Goal: Task Accomplishment & Management: Use online tool/utility

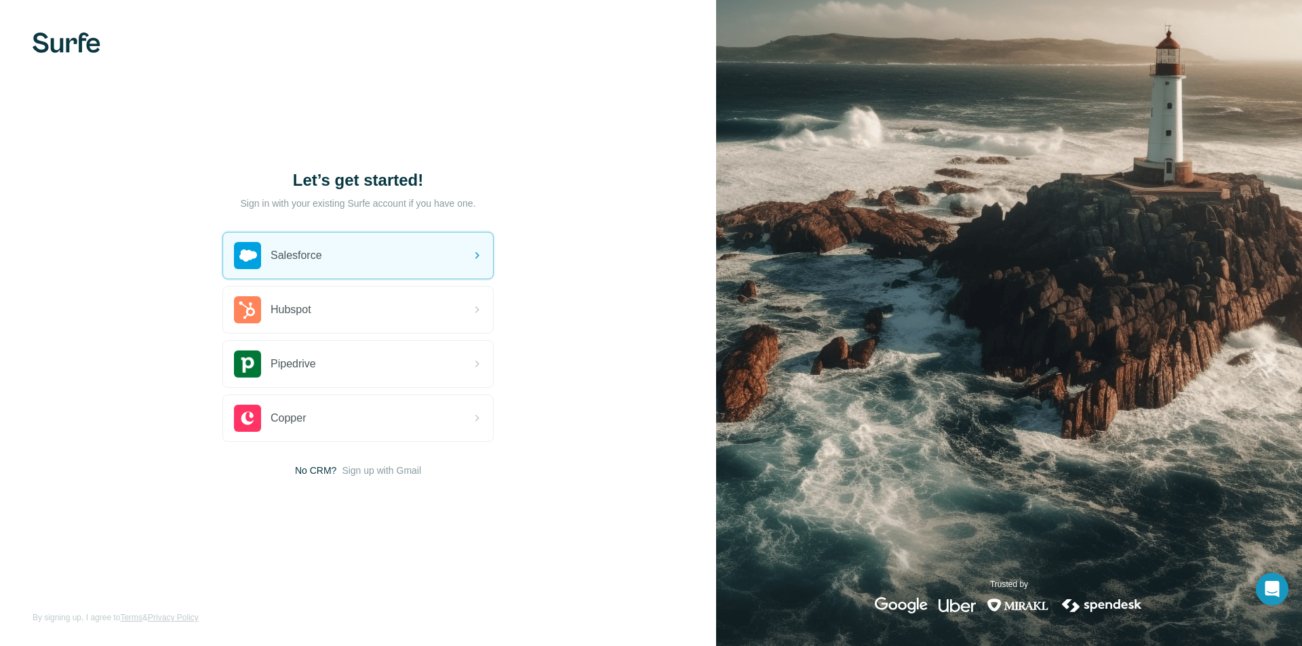
click at [186, 103] on div "Let’s get started! Sign in with your existing Surfe account if you have one. Sa…" at bounding box center [358, 323] width 716 height 646
click at [393, 208] on p "Sign in with your existing Surfe account if you have one." at bounding box center [357, 204] width 235 height 14
click at [410, 197] on p "Sign in with your existing Surfe account if you have one." at bounding box center [357, 204] width 235 height 14
click at [388, 175] on h1 "Let’s get started!" at bounding box center [357, 181] width 271 height 22
drag, startPoint x: 71, startPoint y: 54, endPoint x: 80, endPoint y: 42, distance: 14.5
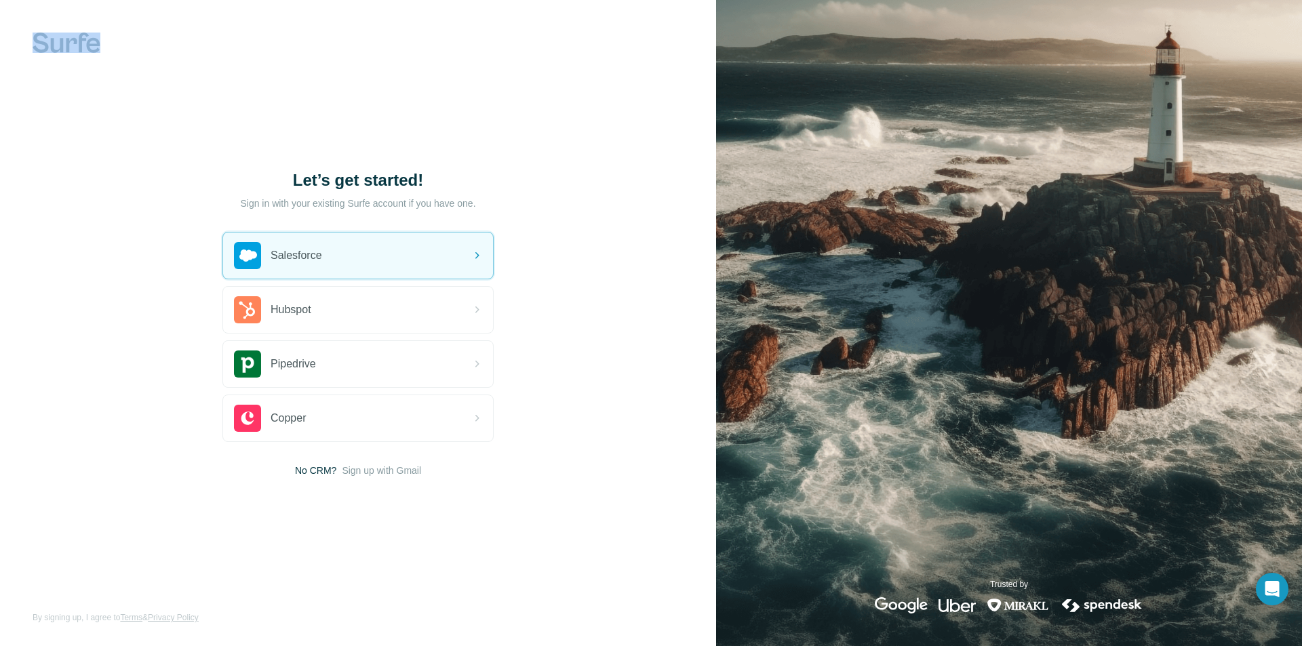
click at [73, 51] on div "Let’s get started! Sign in with your existing Surfe account if you have one. Sa…" at bounding box center [358, 323] width 716 height 646
click at [80, 41] on img at bounding box center [67, 43] width 68 height 20
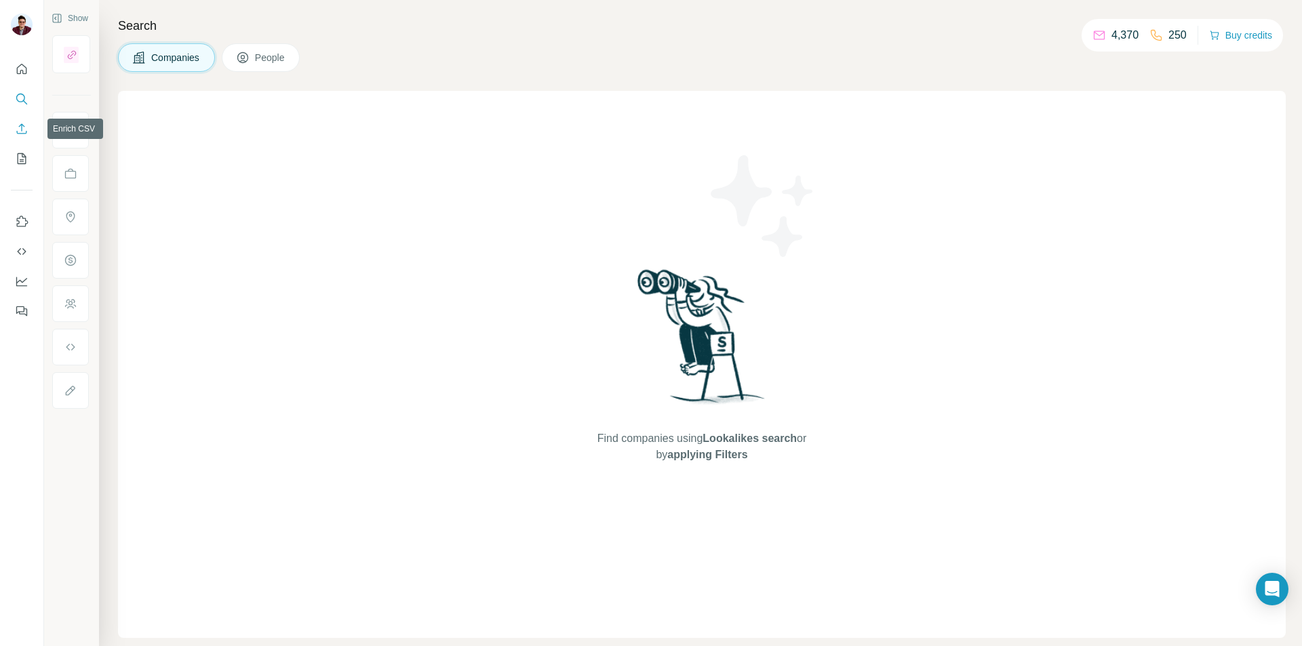
click at [24, 125] on icon "Enrich CSV" at bounding box center [22, 129] width 14 height 14
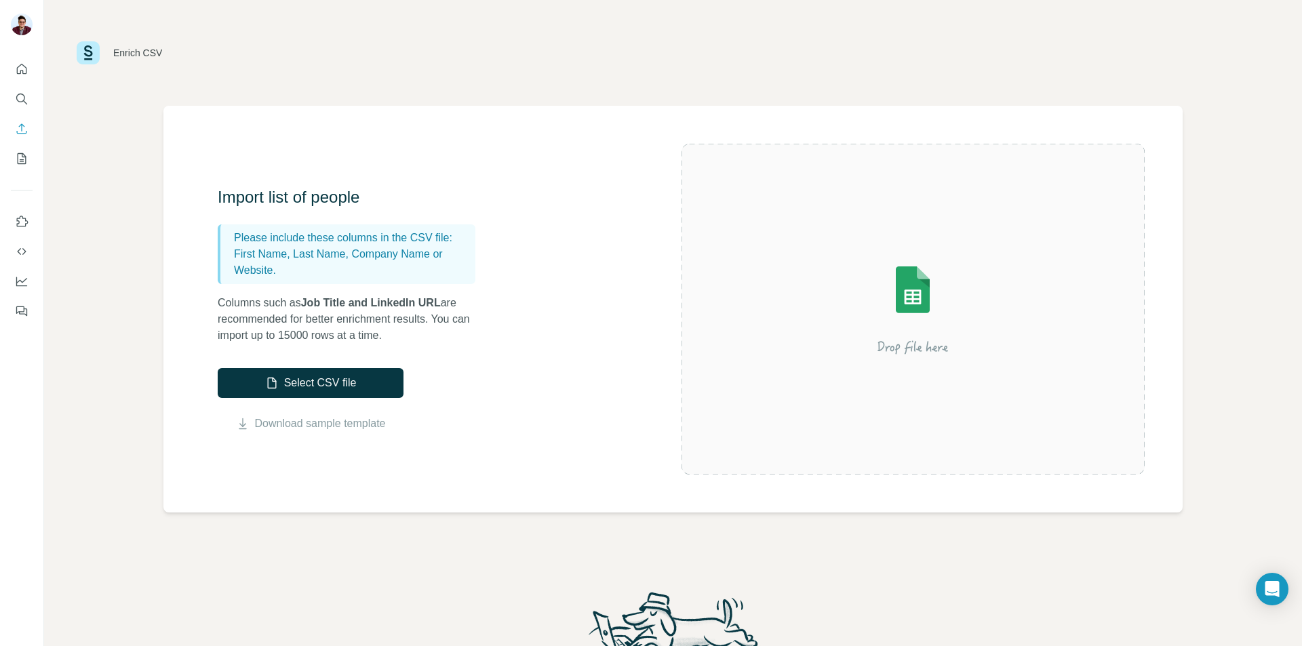
click at [610, 29] on div "Enrich CSV" at bounding box center [673, 53] width 1258 height 106
click at [137, 367] on div "Enrich CSV Import list of people Please include these columns in the CSV file: …" at bounding box center [673, 323] width 1258 height 646
click at [24, 151] on button "My lists" at bounding box center [22, 158] width 22 height 24
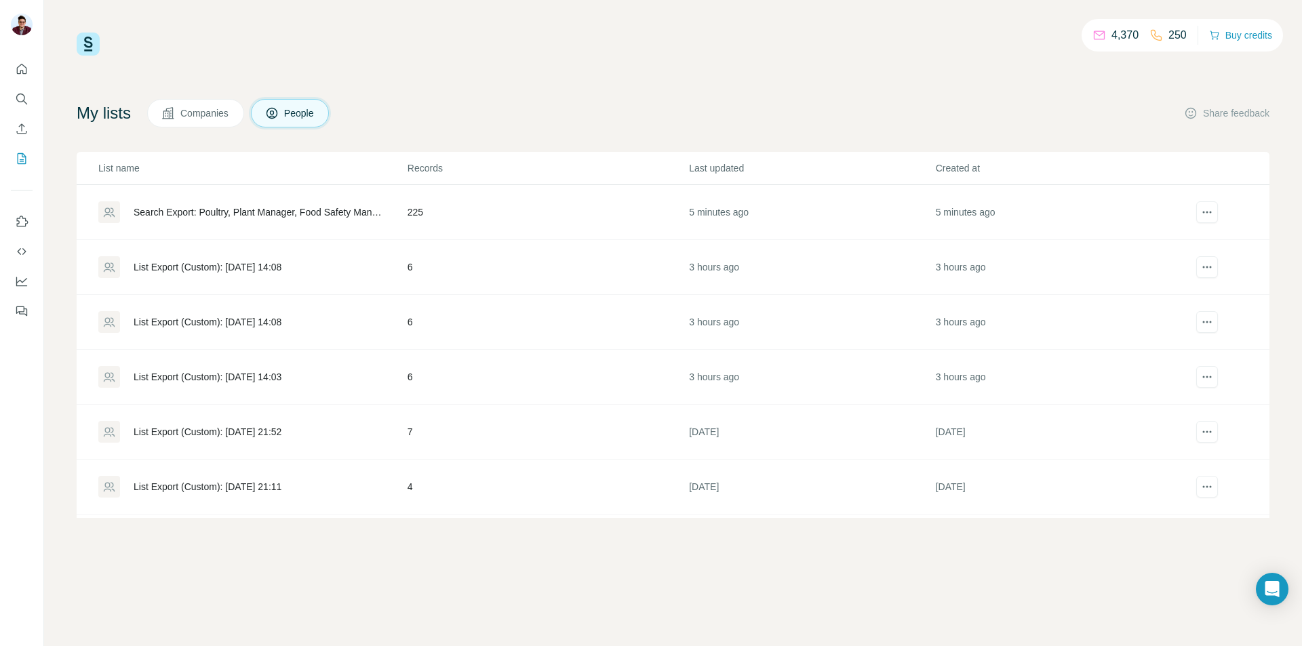
click at [466, 228] on td "225" at bounding box center [547, 212] width 281 height 55
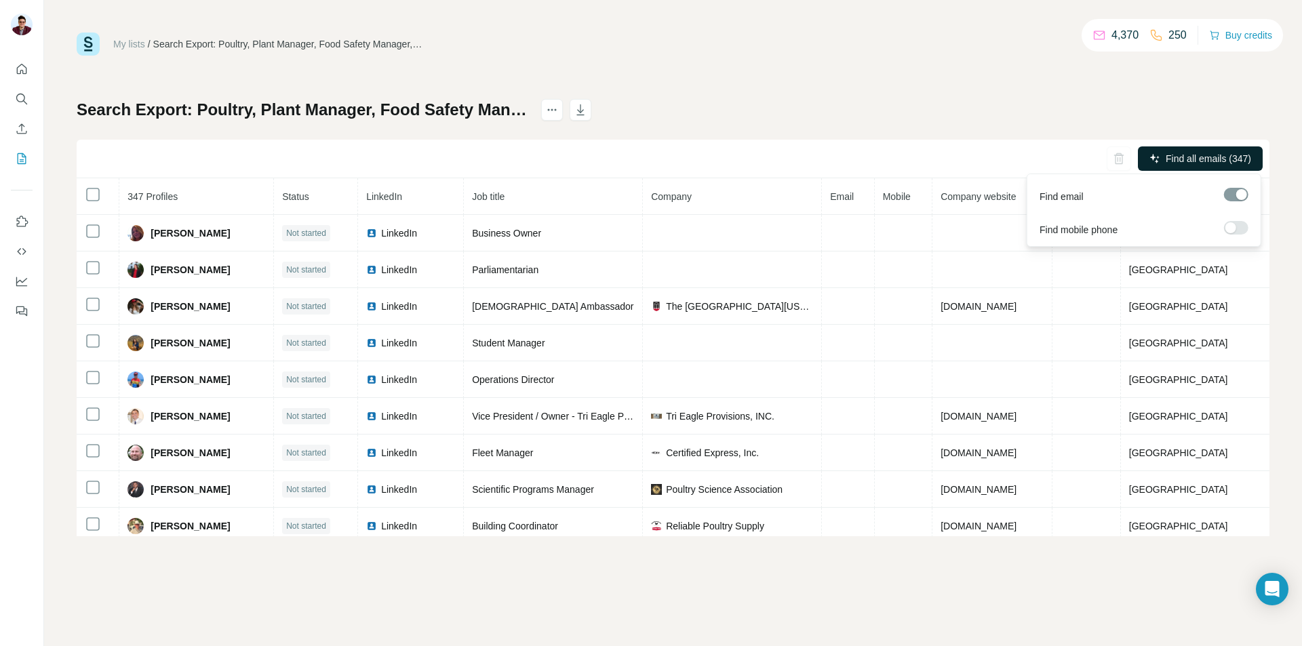
click at [1223, 159] on span "Find all emails (347)" at bounding box center [1208, 159] width 85 height 14
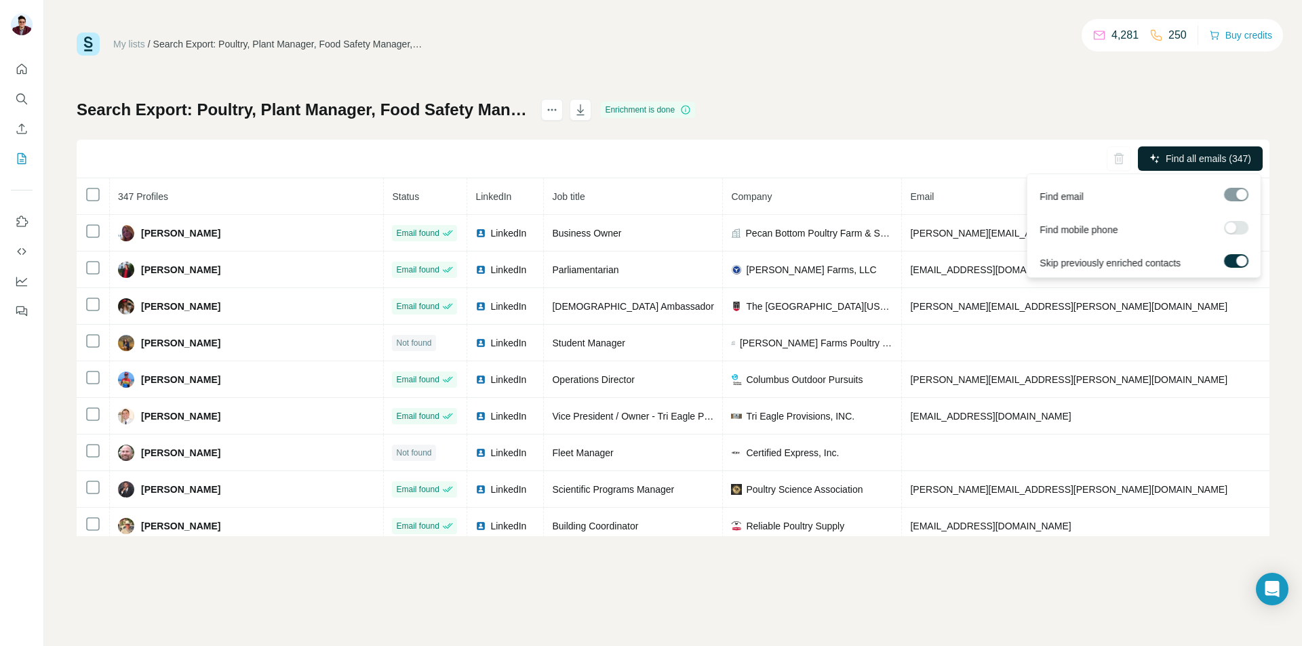
click at [1217, 154] on span "Find all emails (347)" at bounding box center [1208, 159] width 85 height 14
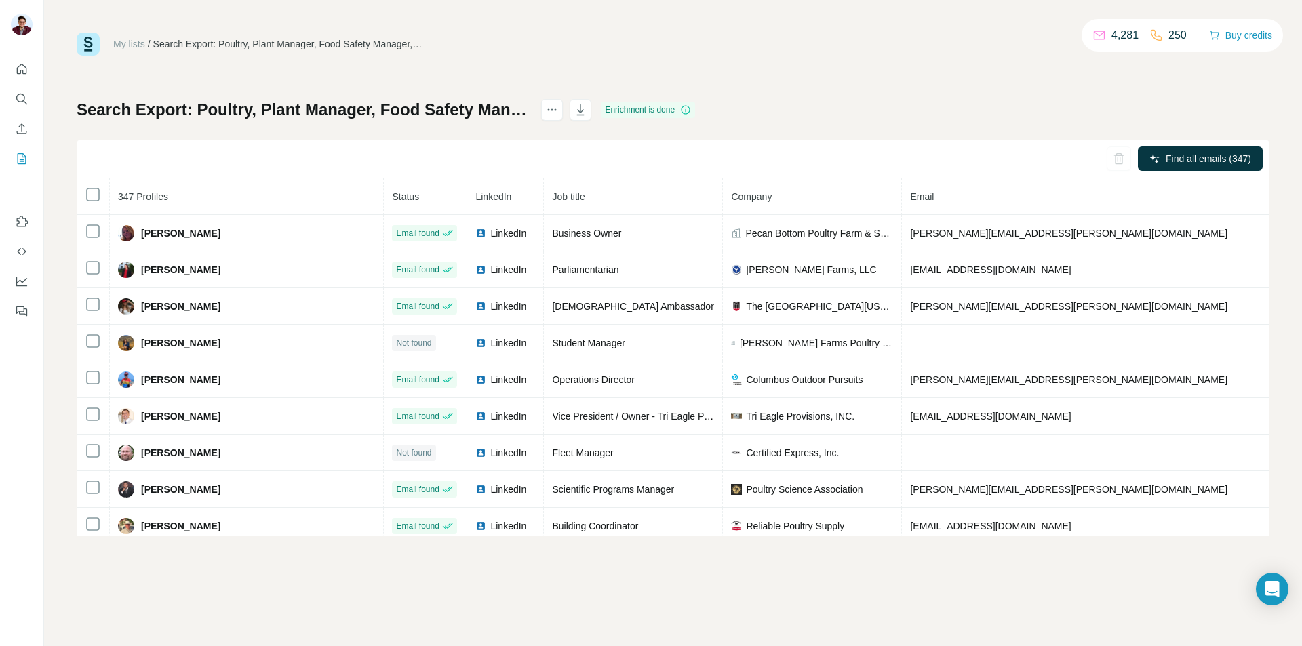
click at [1019, 130] on div "Search Export: Poultry, Plant Manager, Food Safety Manager, Food Safety Officer…" at bounding box center [673, 317] width 1193 height 437
click at [591, 119] on button "button" at bounding box center [581, 110] width 22 height 22
